Goal: Task Accomplishment & Management: Use online tool/utility

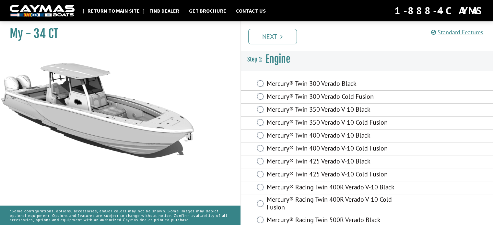
click at [108, 10] on link "Return to main site" at bounding box center [113, 10] width 59 height 8
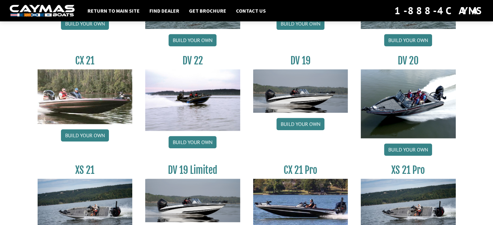
scroll to position [746, 0]
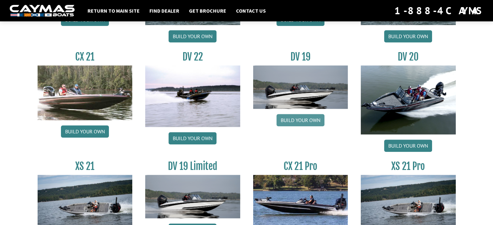
click at [304, 119] on link "Build your own" at bounding box center [301, 120] width 48 height 12
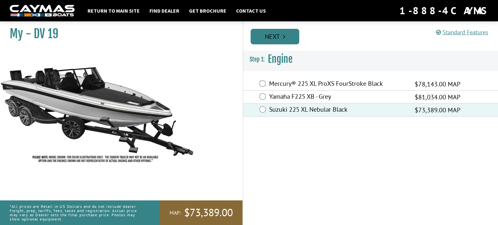
click at [271, 35] on link "Next" at bounding box center [275, 37] width 49 height 16
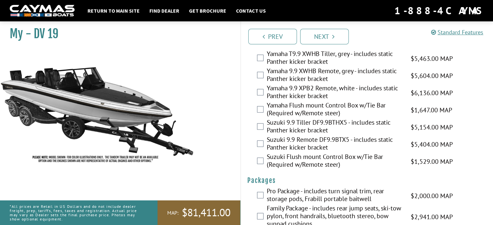
scroll to position [1828, 0]
click at [323, 33] on link "Next" at bounding box center [324, 37] width 49 height 16
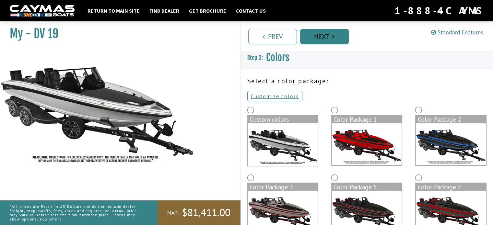
scroll to position [0, 0]
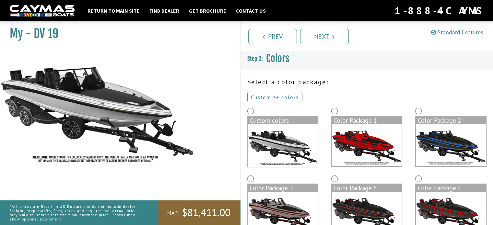
click at [288, 99] on link "Customize colors" at bounding box center [275, 97] width 55 height 10
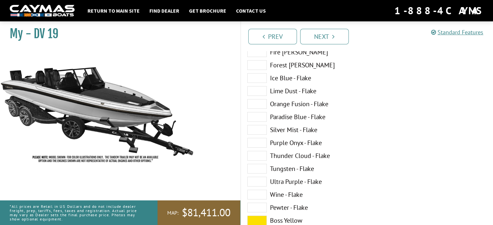
scroll to position [162, 0]
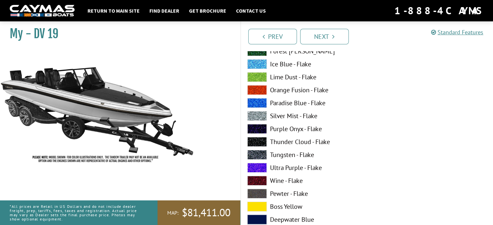
click at [256, 166] on span at bounding box center [257, 168] width 19 height 10
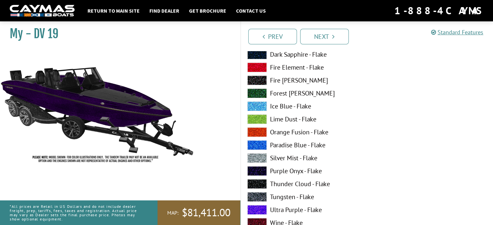
scroll to position [552, 0]
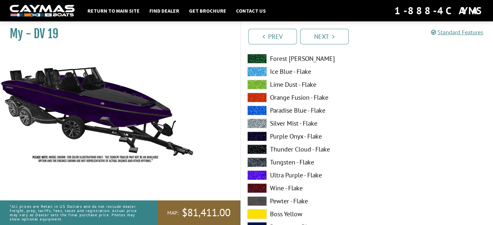
click at [261, 83] on span at bounding box center [257, 85] width 19 height 10
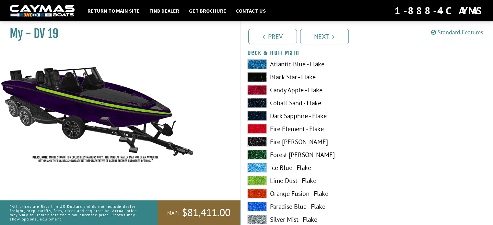
scroll to position [65, 0]
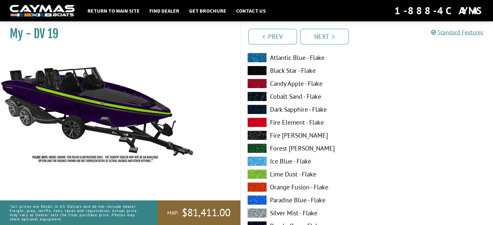
click at [260, 174] on span at bounding box center [257, 175] width 19 height 10
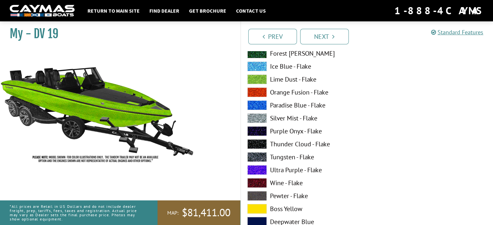
scroll to position [162, 0]
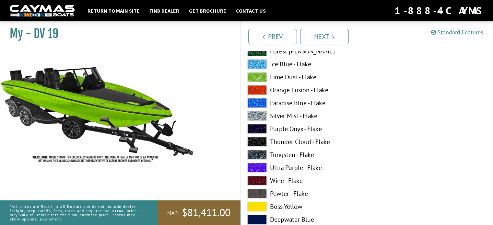
click at [259, 170] on span at bounding box center [257, 168] width 19 height 10
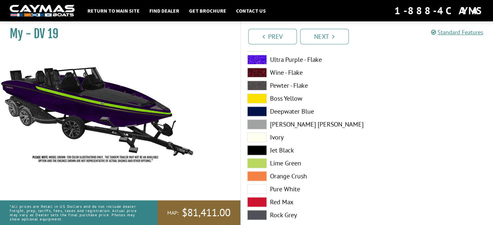
scroll to position [681, 0]
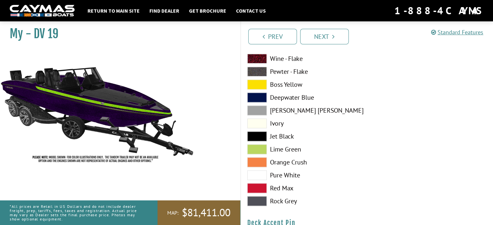
click at [258, 111] on span at bounding box center [257, 111] width 19 height 10
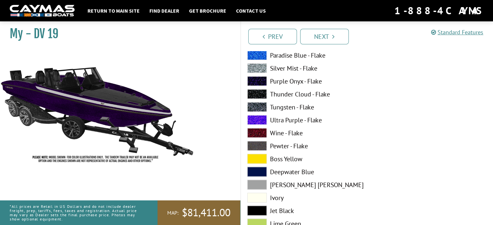
scroll to position [1298, 0]
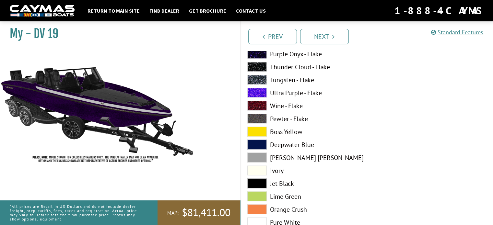
click at [260, 157] on span at bounding box center [257, 158] width 19 height 10
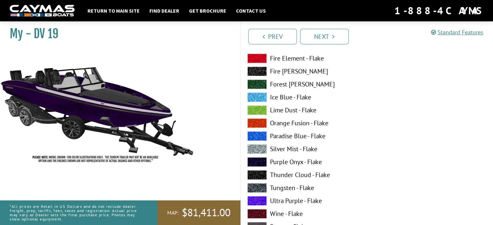
scroll to position [941, 0]
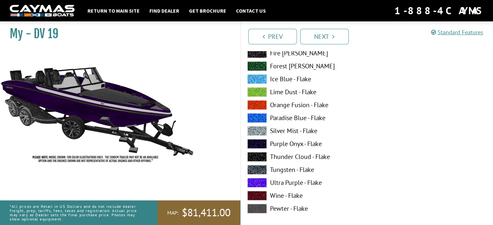
click at [260, 131] on span at bounding box center [257, 131] width 19 height 10
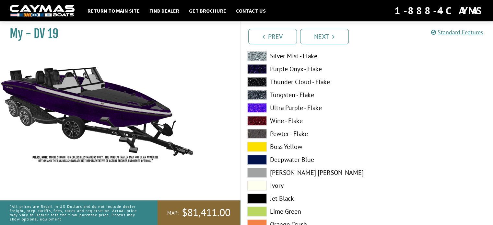
scroll to position [616, 0]
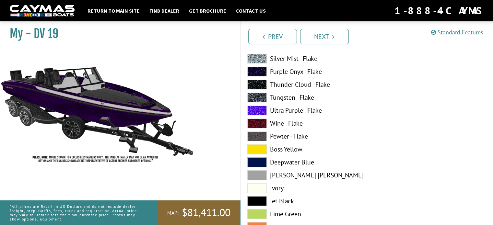
click at [258, 174] on span at bounding box center [257, 176] width 19 height 10
click at [258, 173] on span at bounding box center [257, 176] width 19 height 10
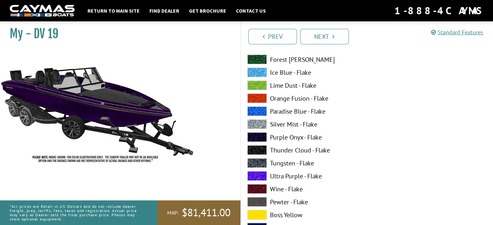
scroll to position [1265, 0]
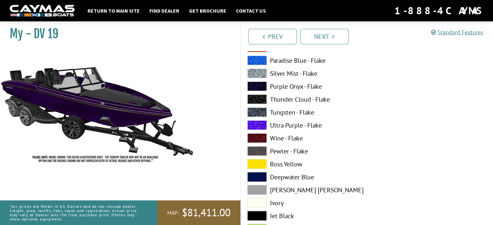
click at [254, 127] on span at bounding box center [257, 126] width 19 height 10
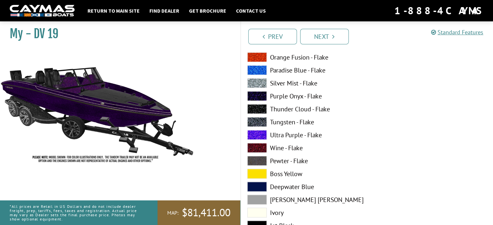
scroll to position [1817, 0]
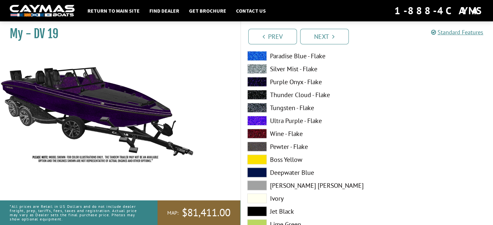
click at [259, 183] on span at bounding box center [257, 186] width 19 height 10
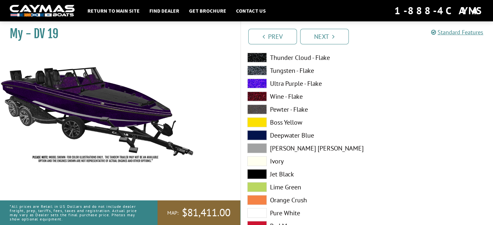
scroll to position [1914, 0]
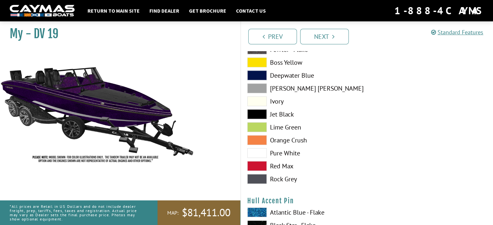
click at [258, 153] on span at bounding box center [257, 154] width 19 height 10
click at [257, 90] on span at bounding box center [257, 89] width 19 height 10
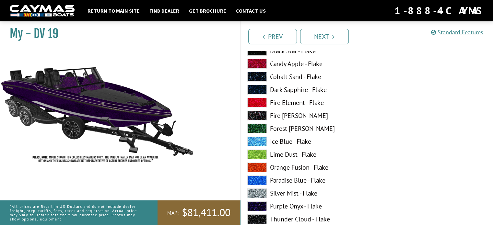
scroll to position [2076, 0]
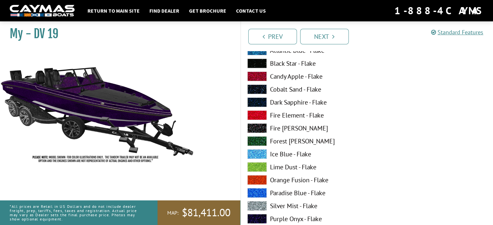
click at [258, 165] on span at bounding box center [257, 168] width 19 height 10
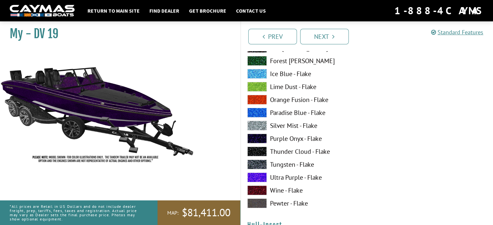
scroll to position [2206, 0]
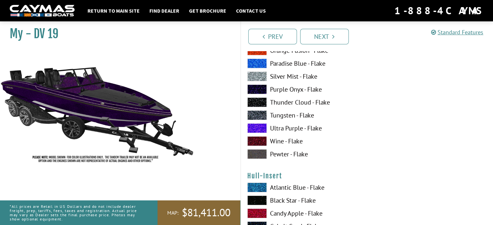
click at [256, 74] on span at bounding box center [257, 77] width 19 height 10
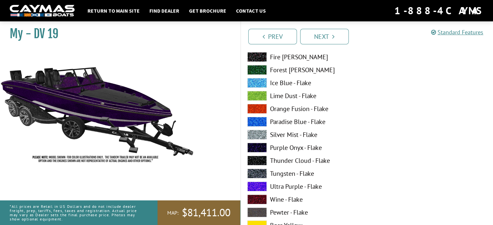
scroll to position [2433, 0]
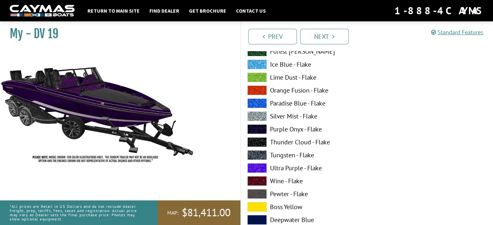
click at [261, 205] on span at bounding box center [257, 207] width 19 height 10
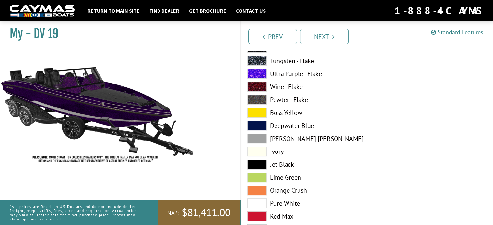
scroll to position [2531, 0]
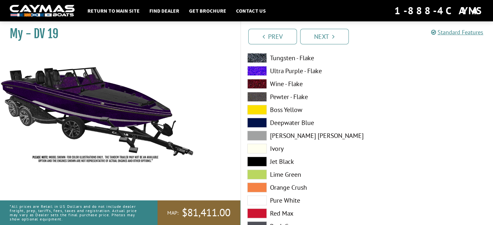
click at [255, 133] on span at bounding box center [257, 136] width 19 height 10
click at [261, 197] on span at bounding box center [257, 201] width 19 height 10
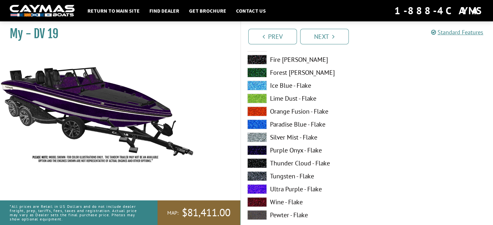
scroll to position [2823, 0]
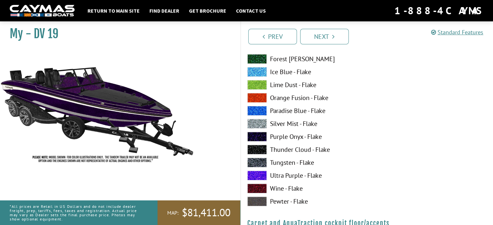
click at [258, 83] on span at bounding box center [257, 85] width 19 height 10
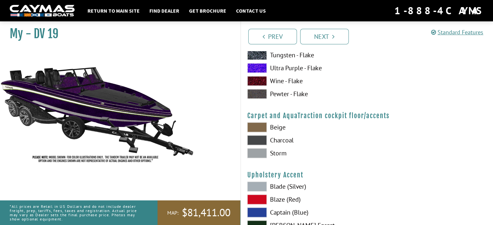
scroll to position [2952, 0]
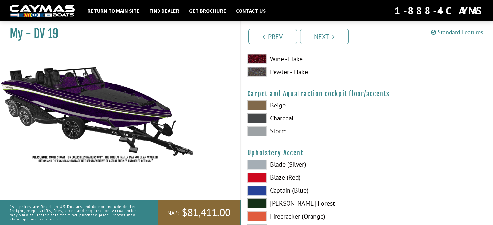
click at [258, 129] on span at bounding box center [257, 132] width 19 height 10
click at [261, 104] on span at bounding box center [257, 106] width 19 height 10
click at [254, 118] on span at bounding box center [257, 119] width 19 height 10
click at [256, 127] on span at bounding box center [257, 132] width 19 height 10
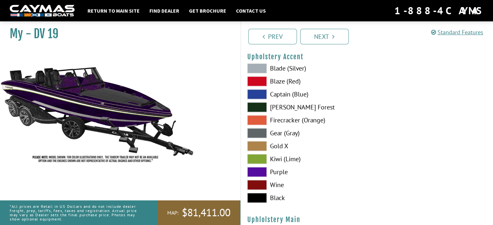
scroll to position [3050, 0]
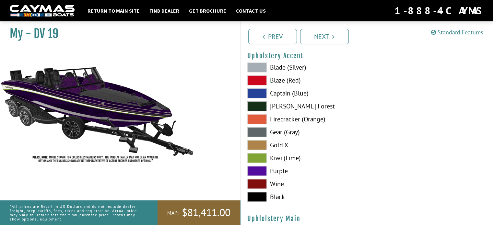
click at [256, 170] on span at bounding box center [257, 171] width 19 height 10
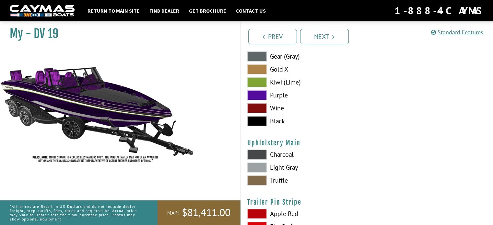
scroll to position [3115, 0]
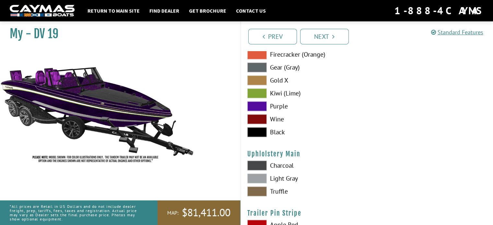
click at [258, 178] on span at bounding box center [257, 179] width 19 height 10
click at [255, 106] on span at bounding box center [257, 107] width 19 height 10
click at [265, 165] on span at bounding box center [257, 166] width 19 height 10
click at [332, 161] on label "Charcoal" at bounding box center [304, 166] width 113 height 10
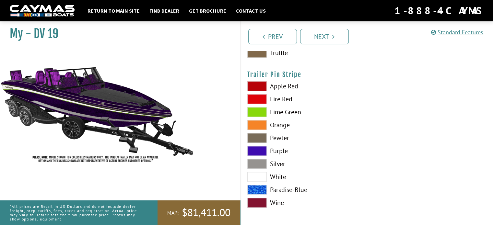
scroll to position [3254, 0]
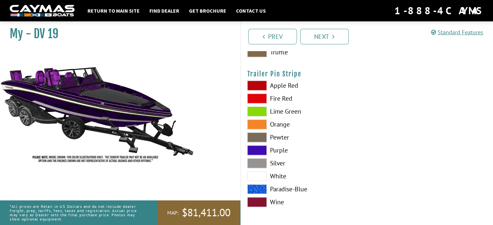
click at [258, 150] on span at bounding box center [257, 151] width 19 height 10
click at [186, 137] on img at bounding box center [97, 108] width 195 height 118
click at [176, 126] on img at bounding box center [97, 108] width 195 height 118
